Goal: Task Accomplishment & Management: Manage account settings

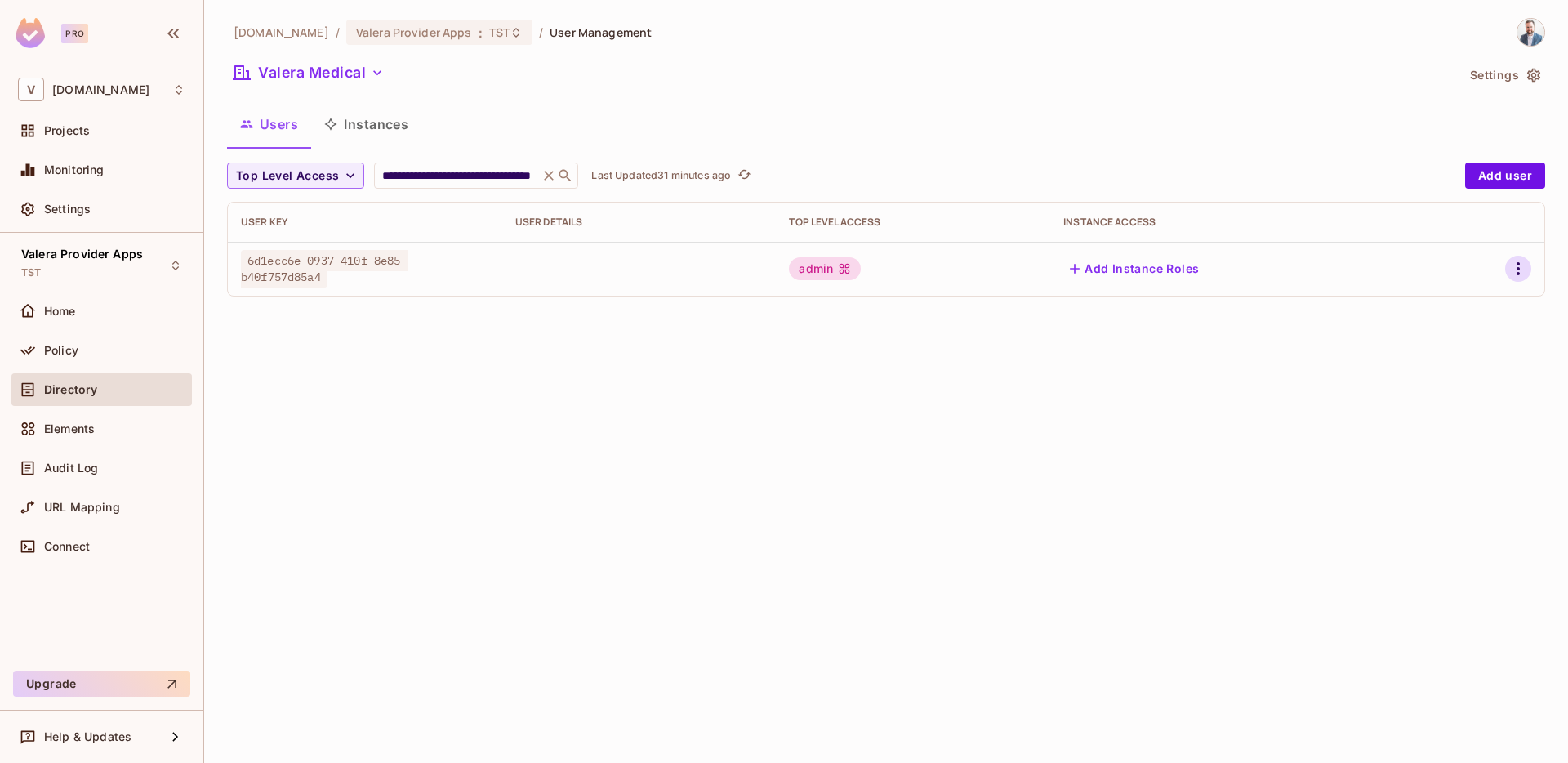
click at [1518, 273] on icon "button" at bounding box center [1518, 269] width 4 height 13
click at [1487, 375] on span "Delete User" at bounding box center [1454, 378] width 74 height 26
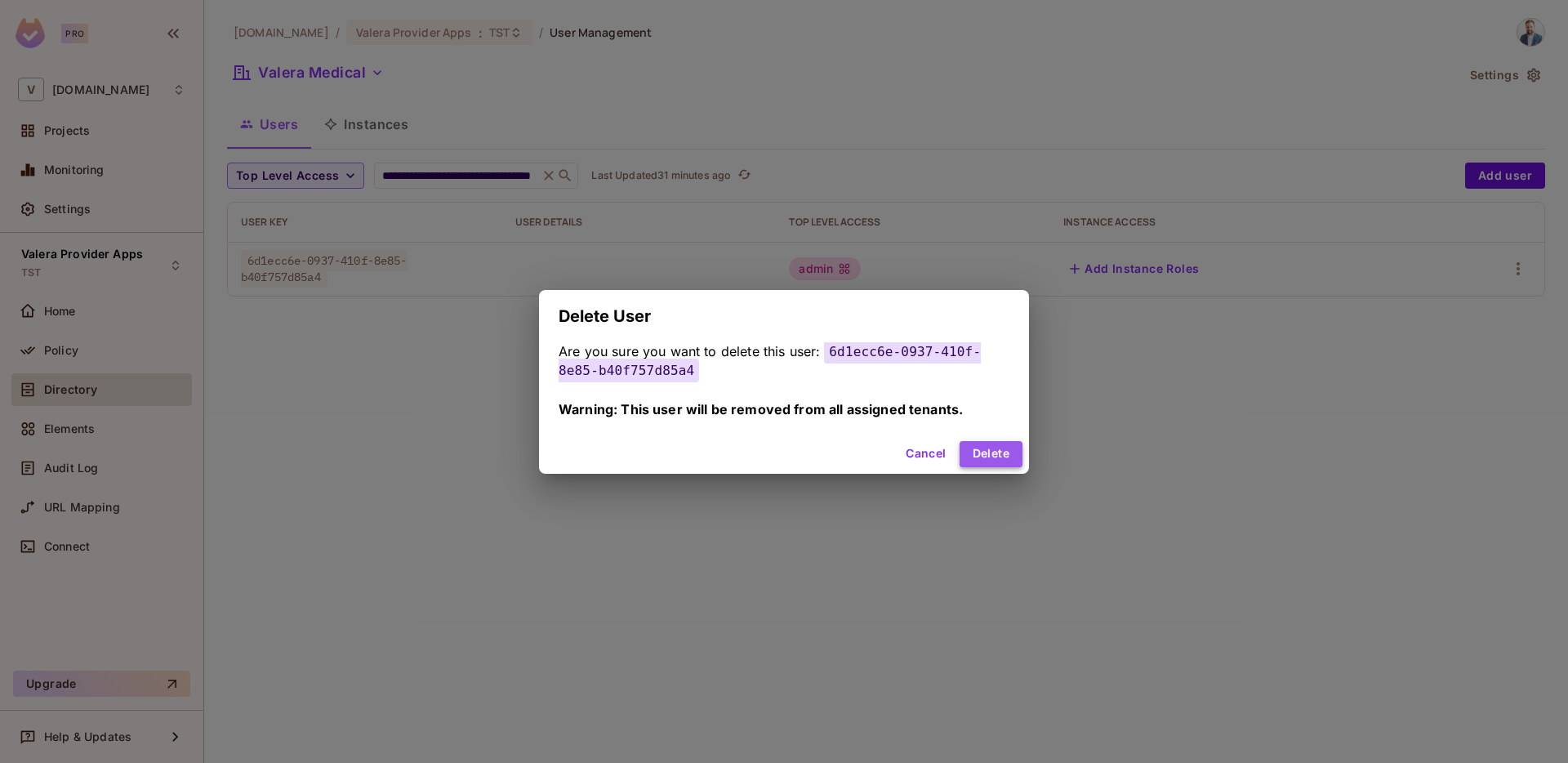
click at [1002, 454] on button "Delete" at bounding box center [991, 454] width 63 height 26
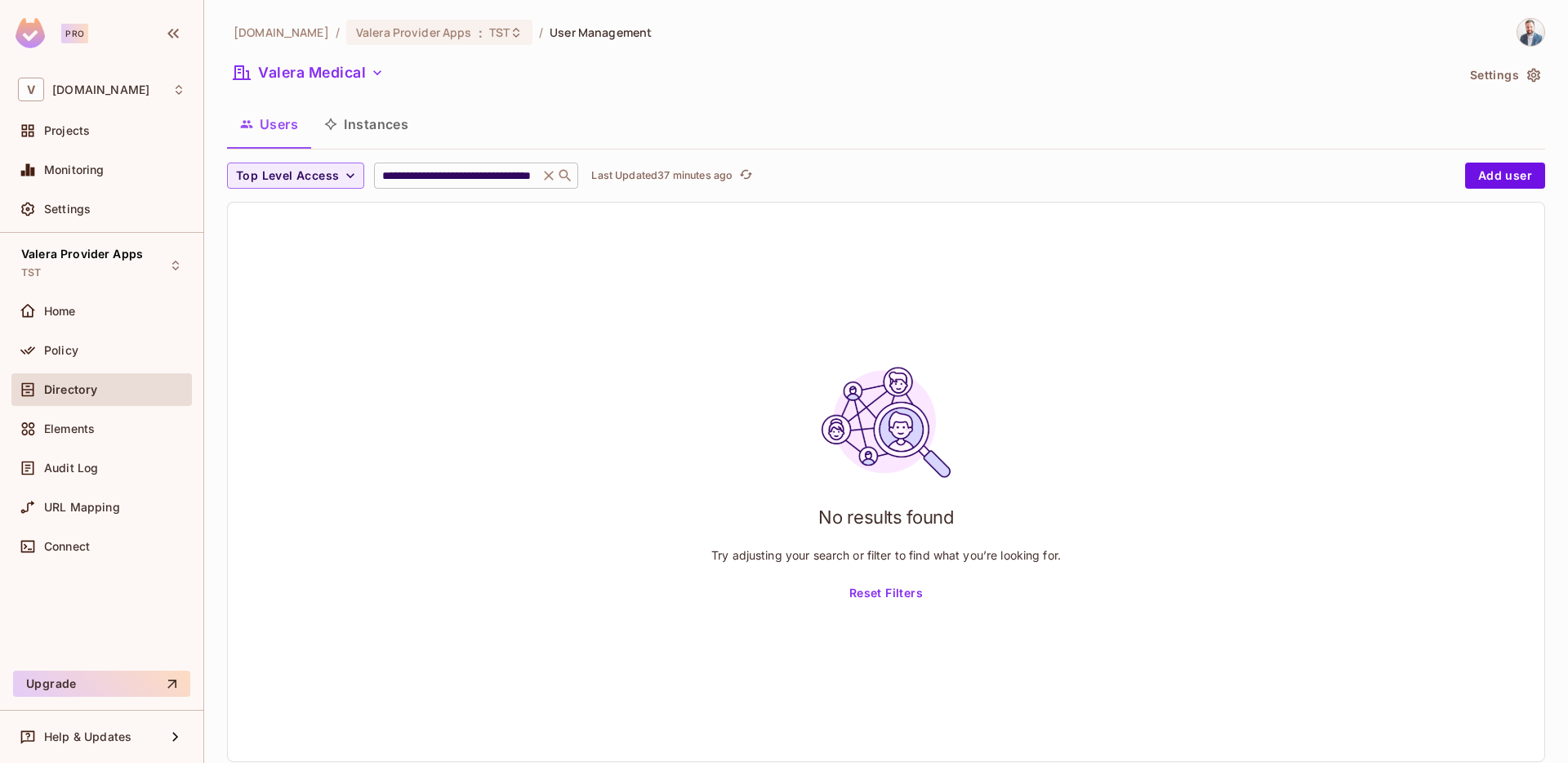
click at [446, 173] on input "**********" at bounding box center [456, 175] width 155 height 16
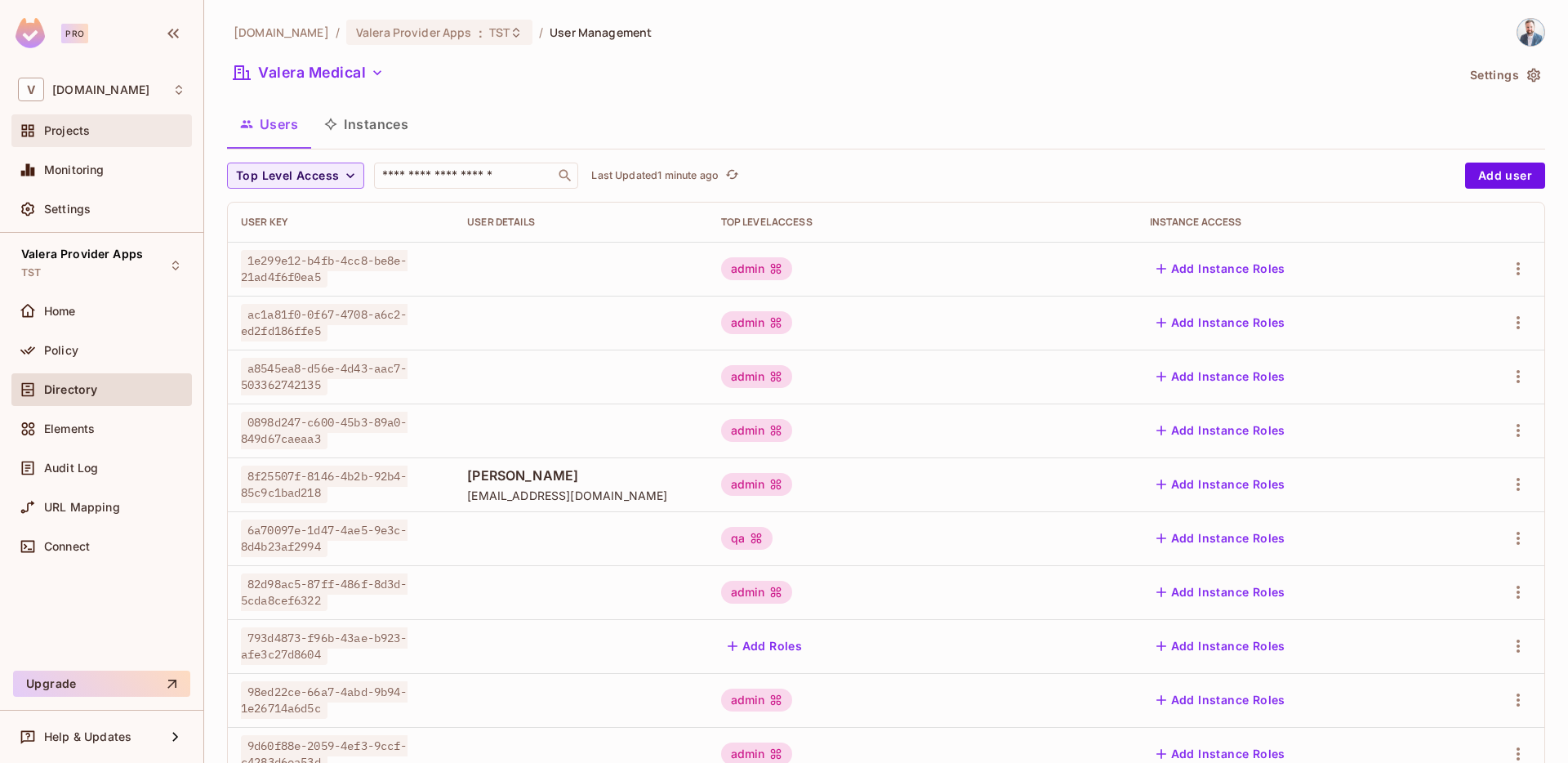
click at [65, 130] on span "Projects" at bounding box center [67, 130] width 46 height 13
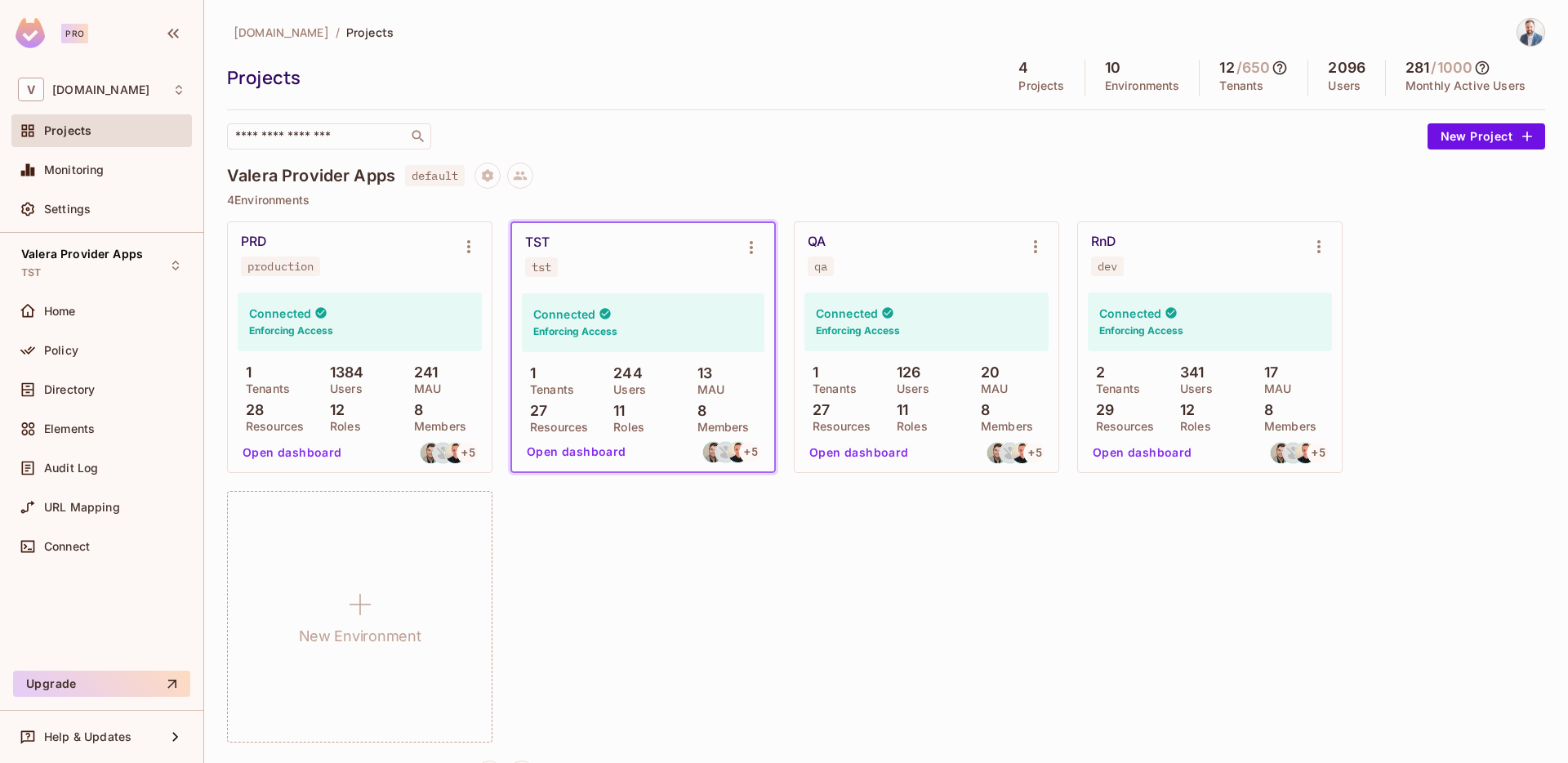
click at [564, 452] on button "Open dashboard" at bounding box center [576, 451] width 113 height 26
